Goal: Find specific page/section: Find specific page/section

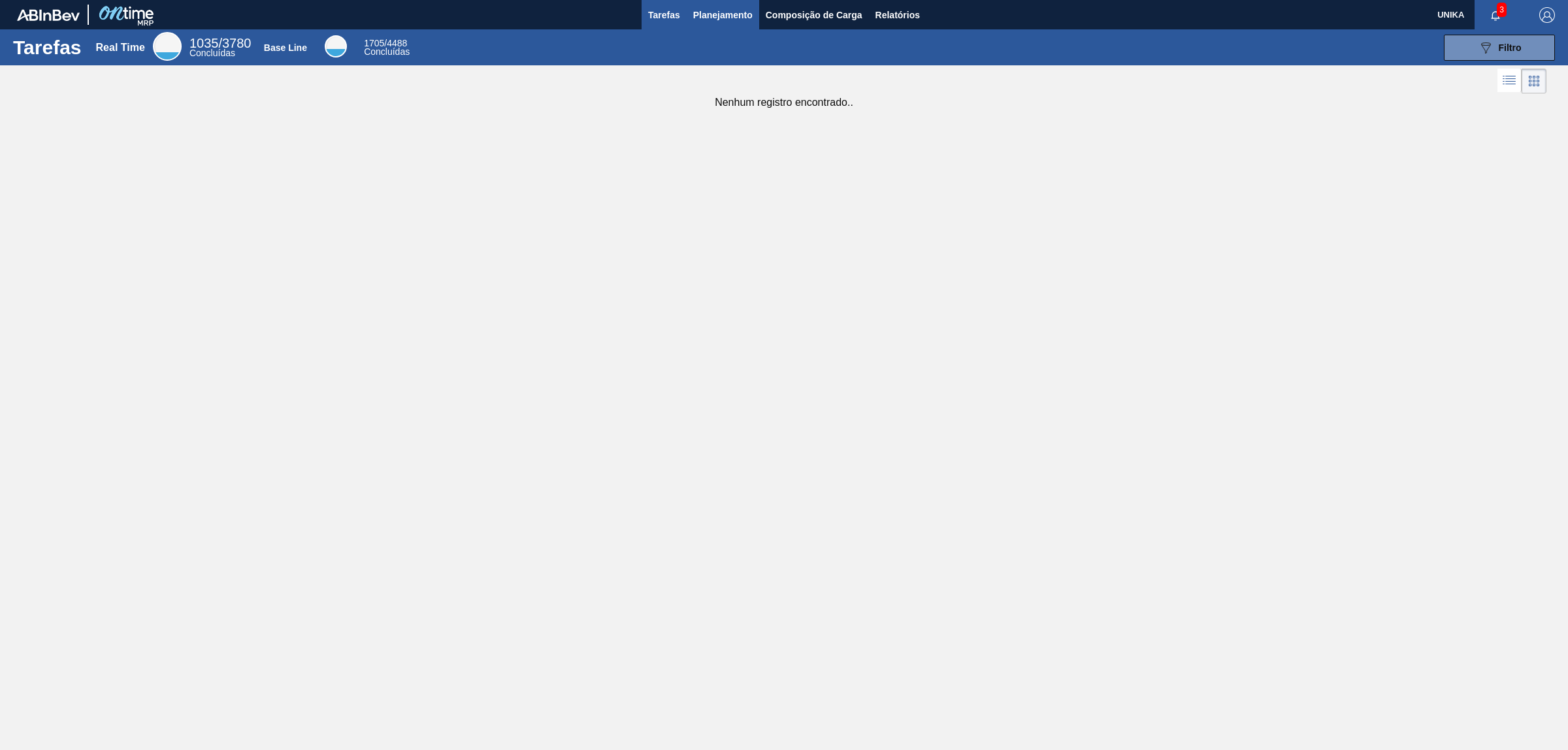
click at [740, 14] on span "Planejamento" at bounding box center [722, 15] width 59 height 16
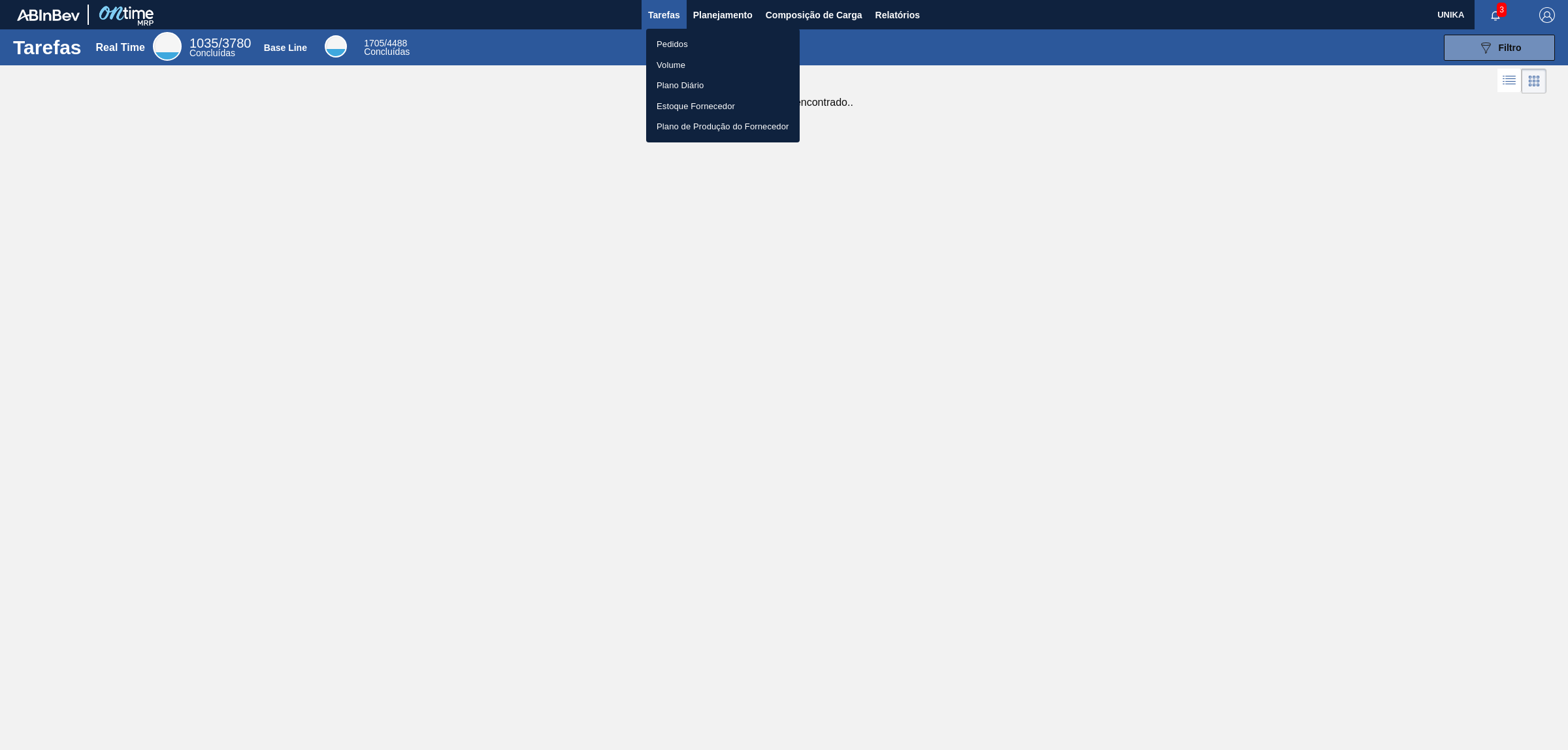
click at [708, 38] on li "Pedidos" at bounding box center [722, 44] width 154 height 21
